Goal: Information Seeking & Learning: Learn about a topic

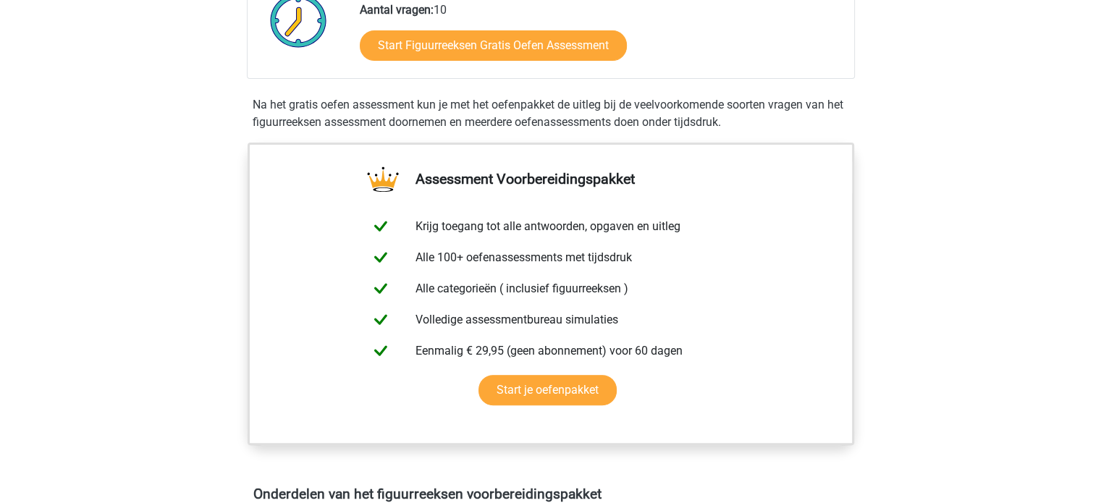
scroll to position [507, 0]
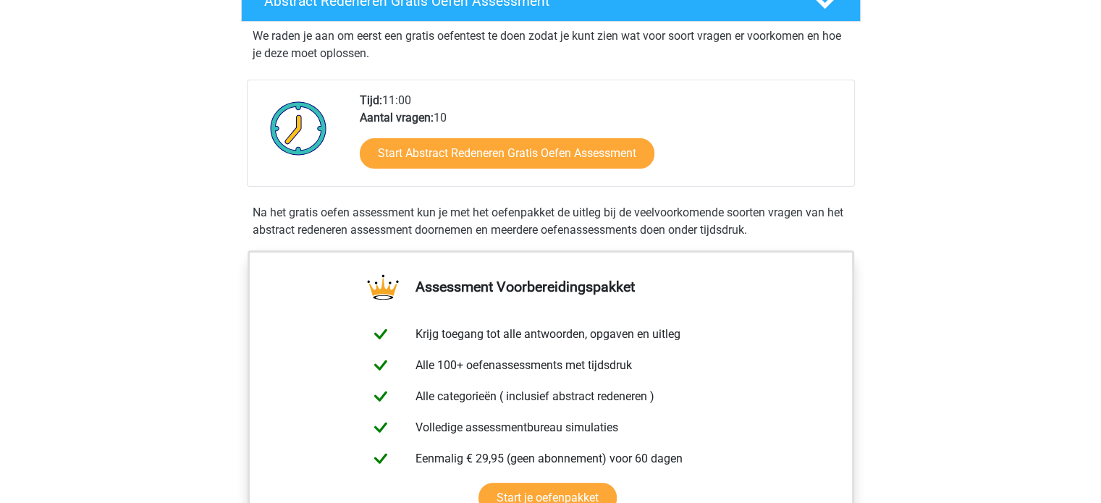
scroll to position [289, 0]
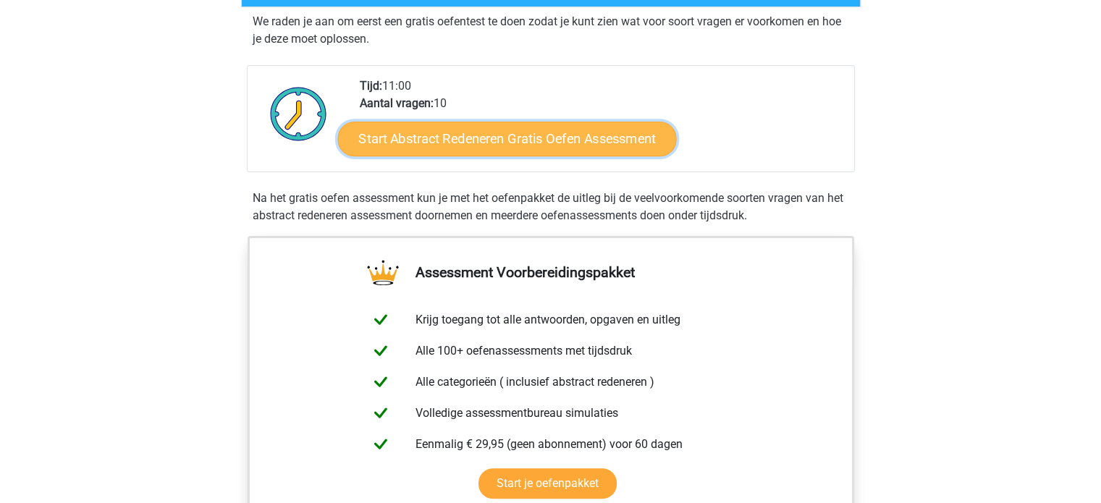
click at [522, 144] on link "Start Abstract Redeneren Gratis Oefen Assessment" at bounding box center [506, 138] width 339 height 35
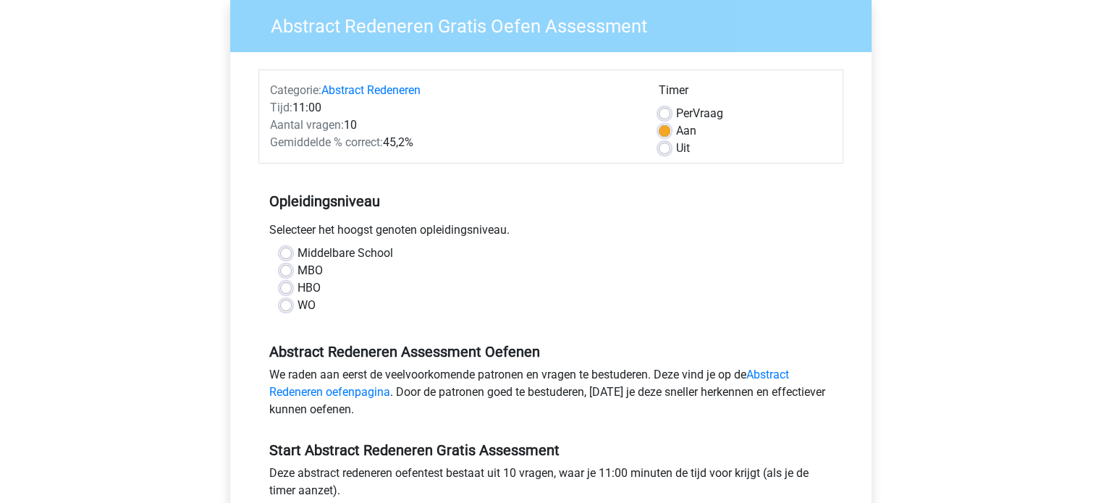
scroll to position [145, 0]
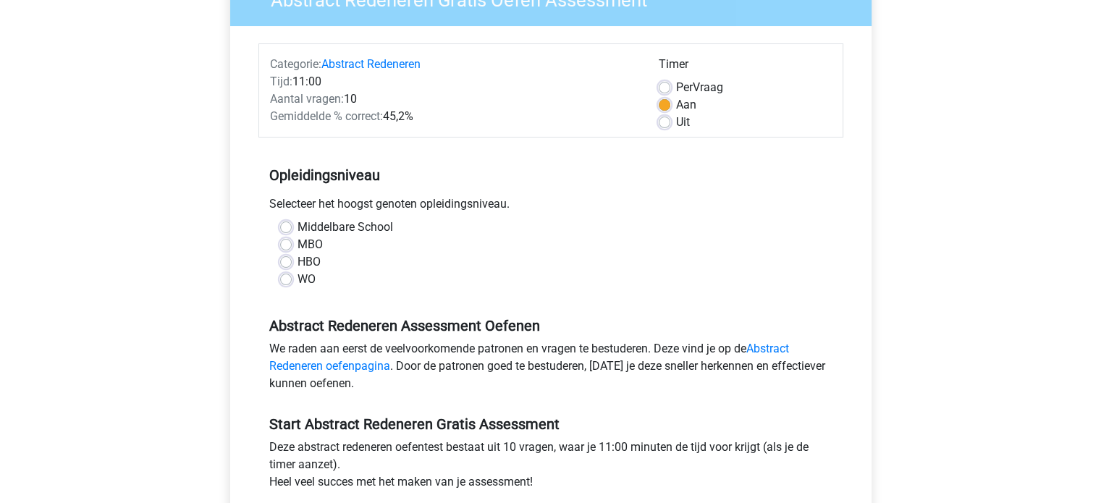
click at [297, 231] on label "Middelbare School" at bounding box center [345, 227] width 96 height 17
click at [287, 231] on input "Middelbare School" at bounding box center [286, 226] width 12 height 14
radio input "true"
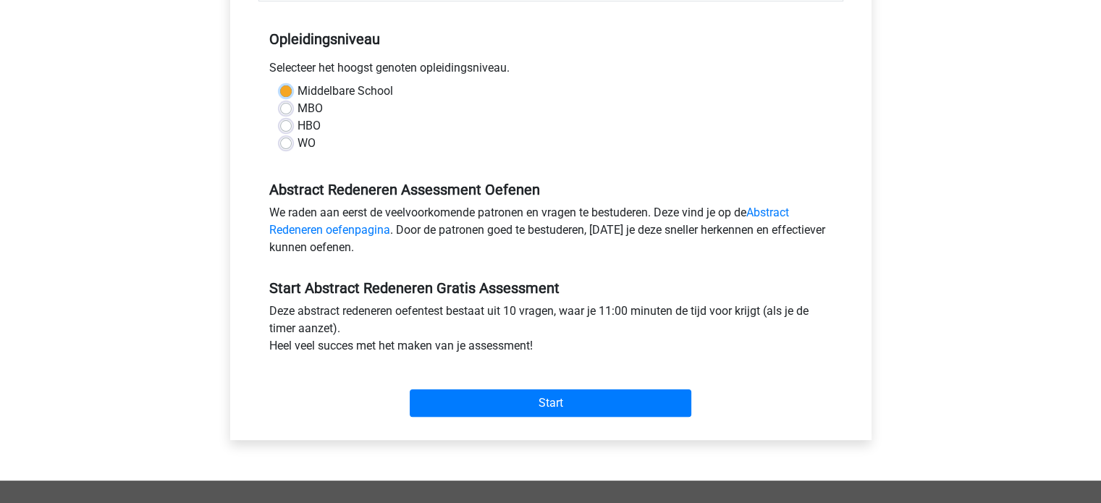
scroll to position [289, 0]
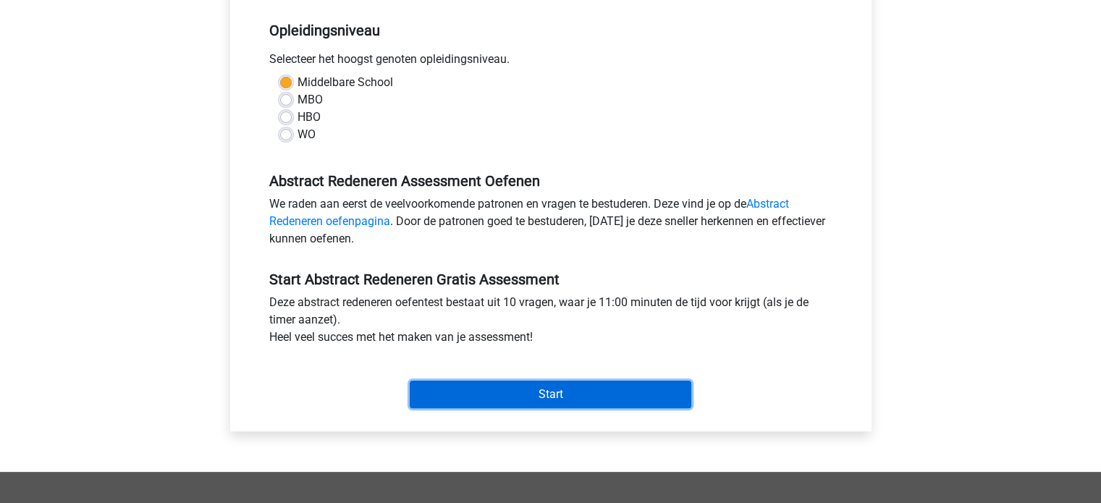
drag, startPoint x: 547, startPoint y: 386, endPoint x: 538, endPoint y: 367, distance: 20.7
click at [548, 387] on input "Start" at bounding box center [550, 394] width 281 height 27
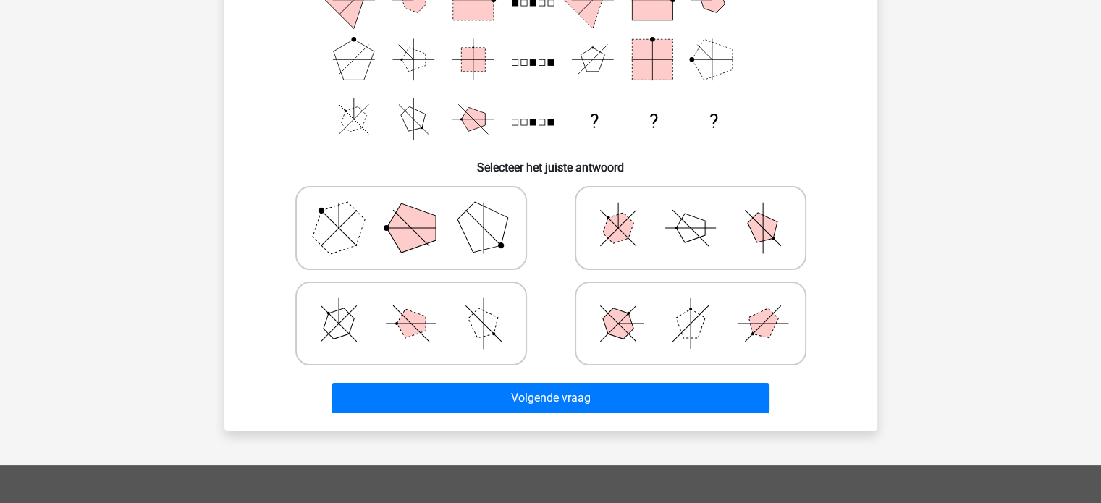
scroll to position [362, 0]
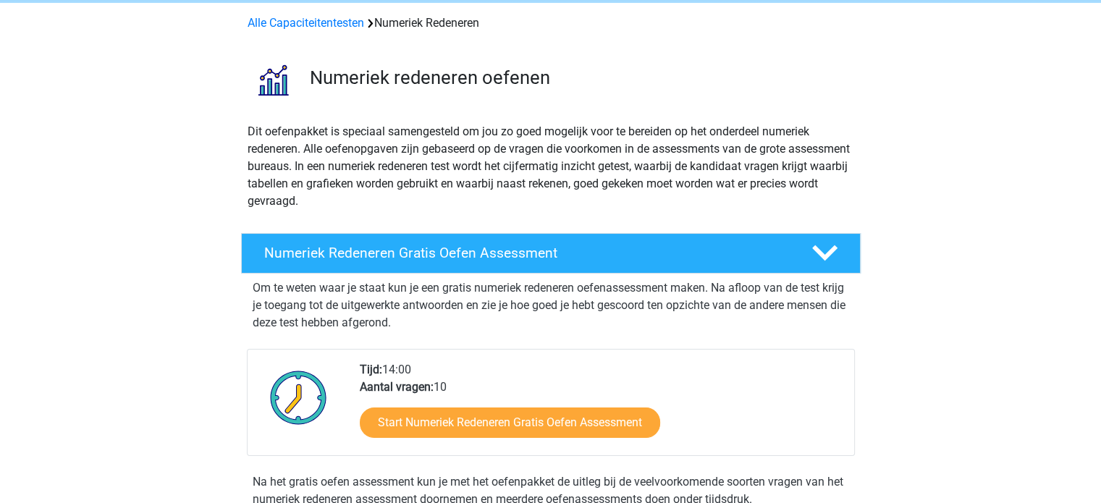
scroll to position [362, 0]
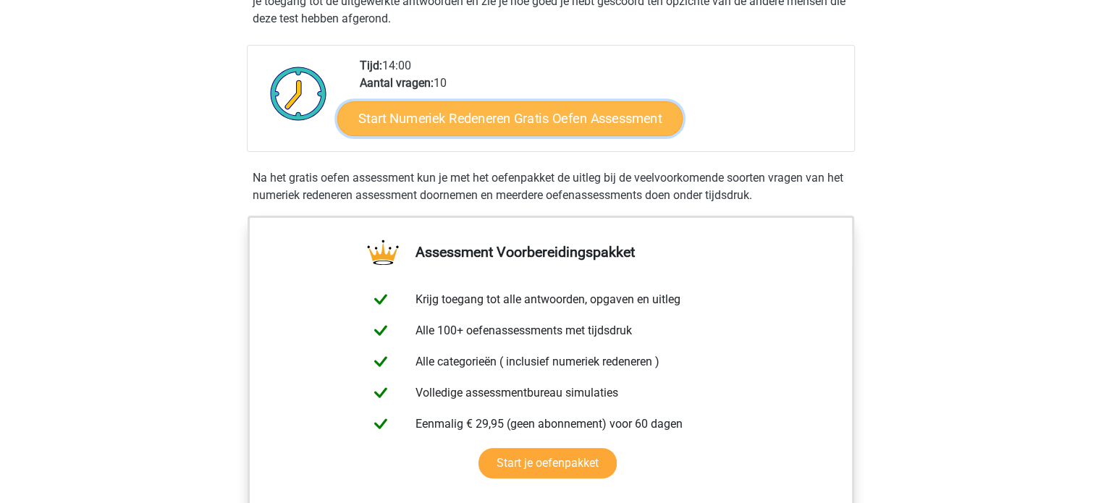
click at [444, 116] on link "Start Numeriek Redeneren Gratis Oefen Assessment" at bounding box center [509, 118] width 345 height 35
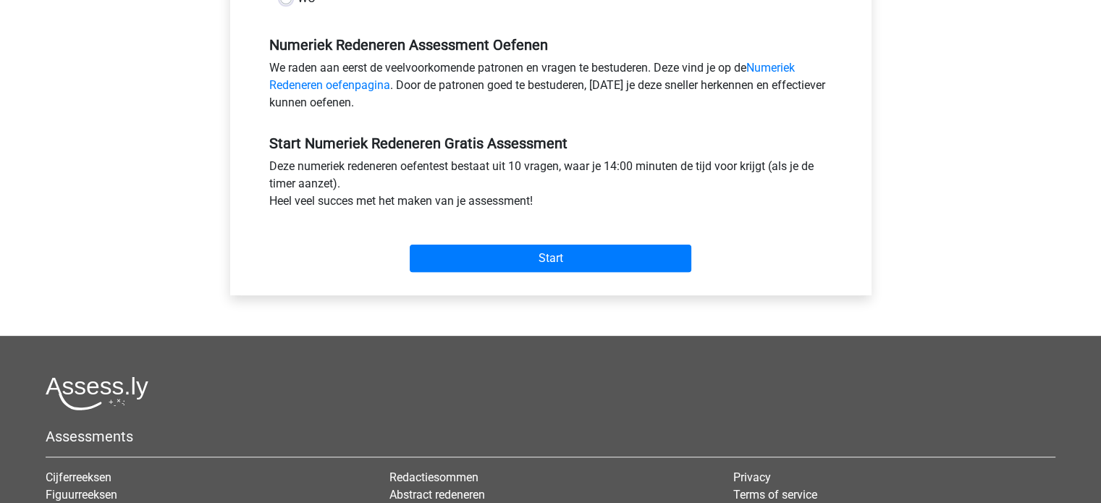
scroll to position [434, 0]
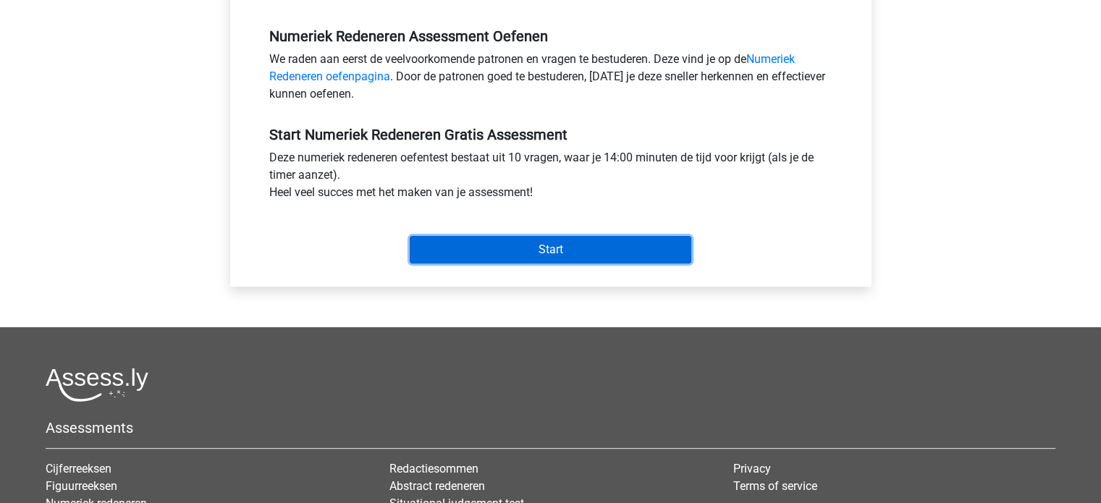
click at [522, 253] on input "Start" at bounding box center [550, 249] width 281 height 27
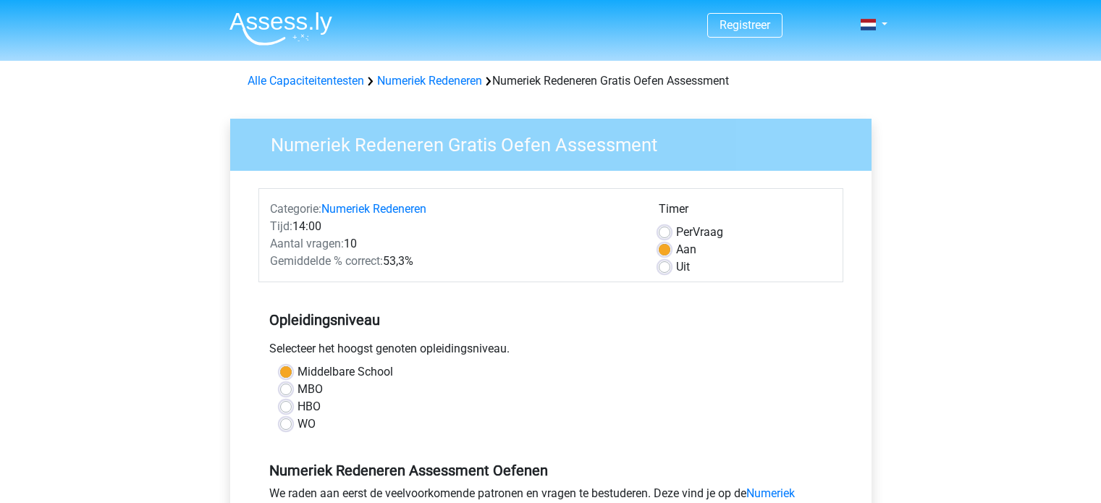
scroll to position [434, 0]
